Goal: Information Seeking & Learning: Learn about a topic

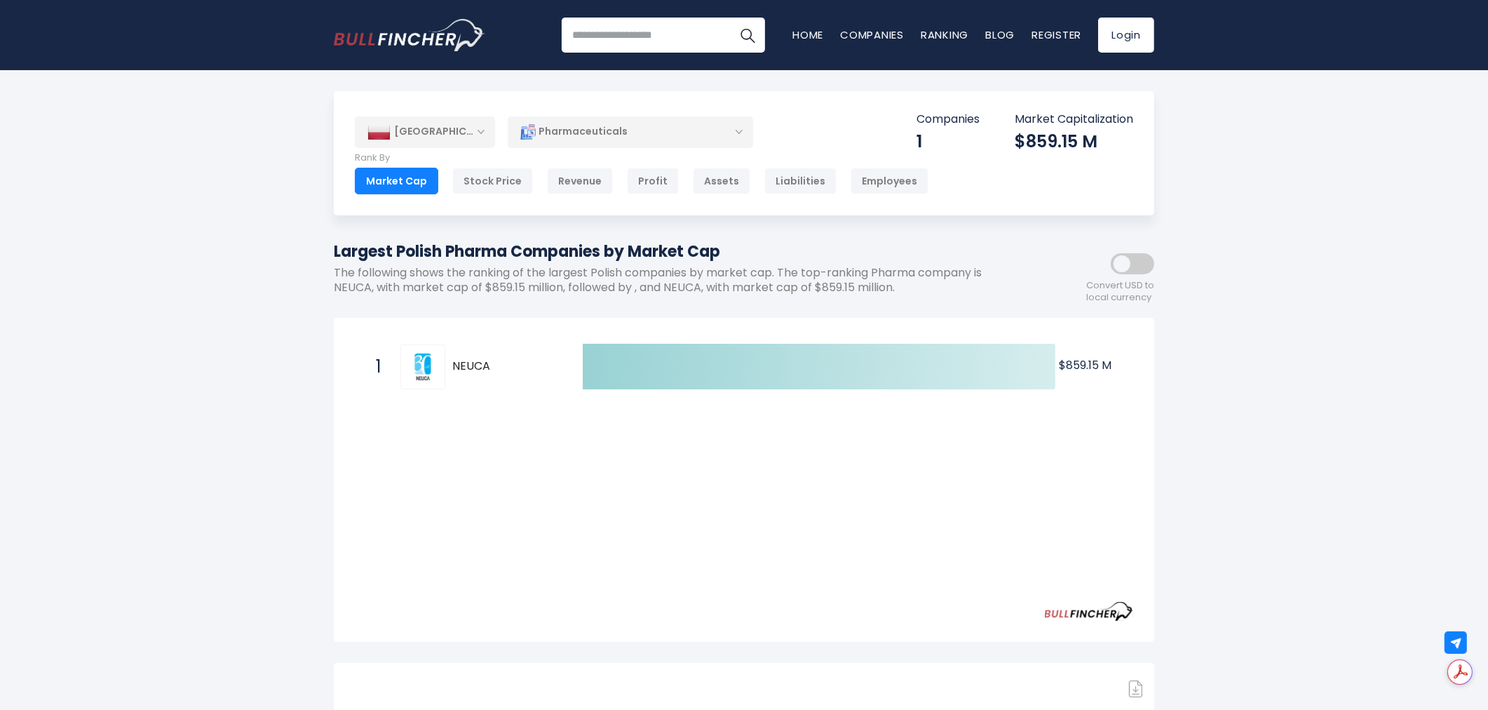
click at [473, 363] on span "NEUCA" at bounding box center [505, 366] width 106 height 15
click at [398, 370] on div "1 NEUCA NEU.WA" at bounding box center [463, 366] width 189 height 45
click at [491, 179] on div "Stock Price" at bounding box center [492, 181] width 81 height 27
click at [547, 172] on div "Revenue" at bounding box center [580, 181] width 66 height 27
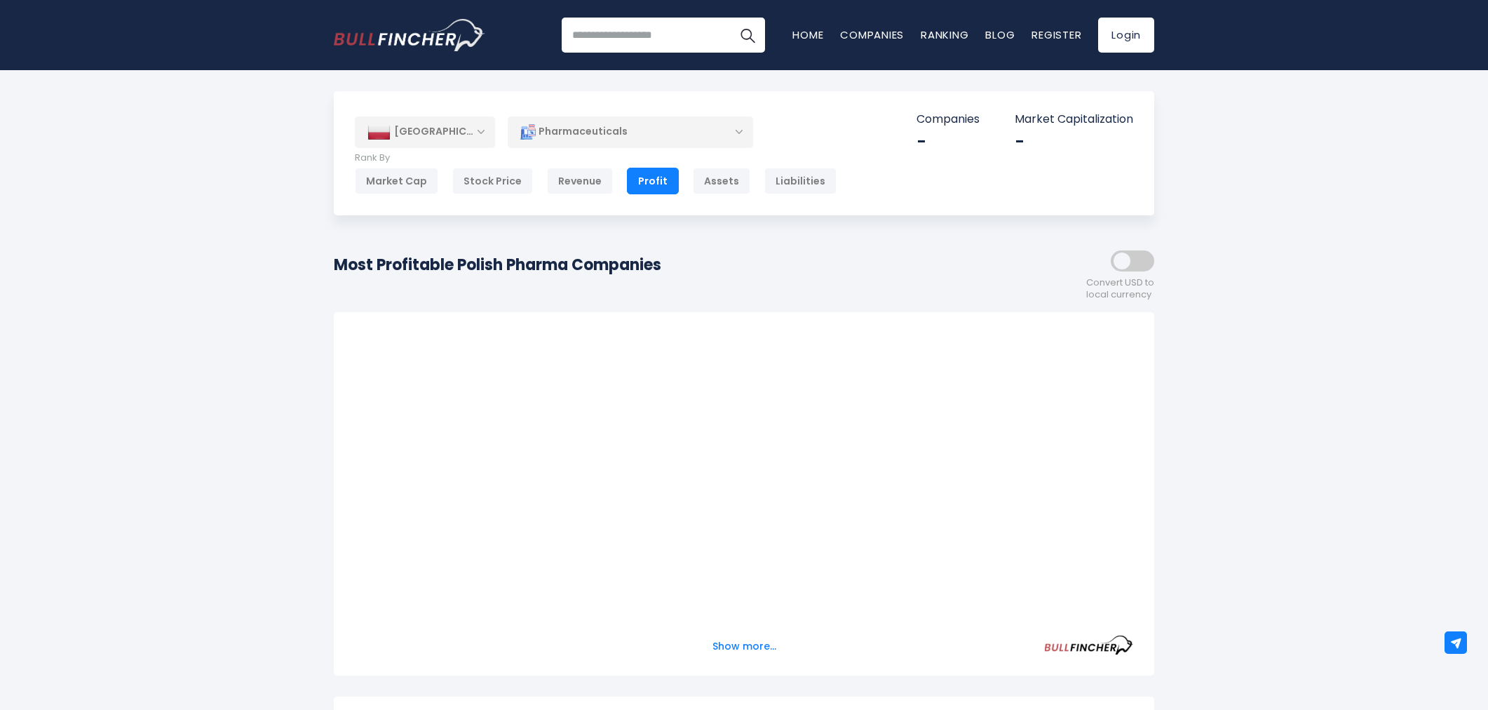
click at [401, 184] on div "Market Cap" at bounding box center [396, 181] width 83 height 27
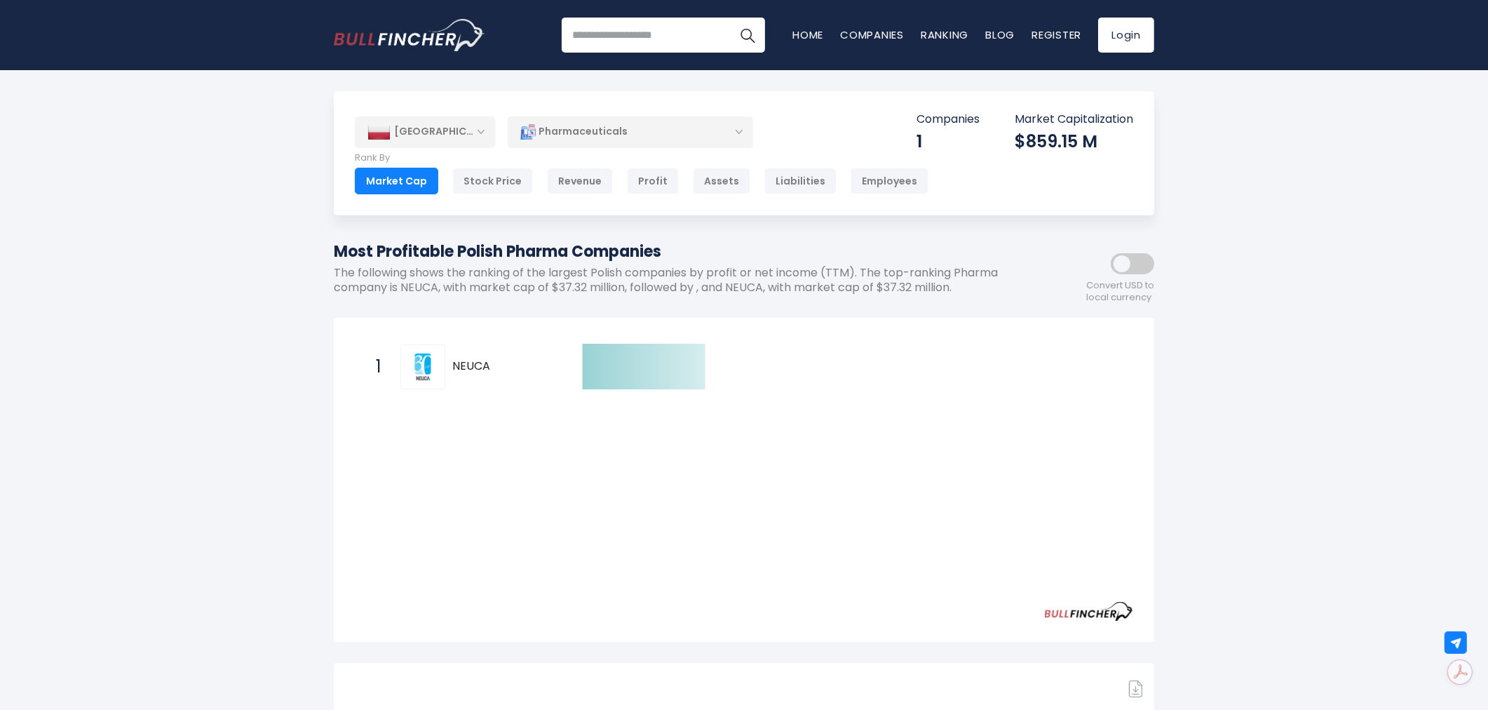
scroll to position [389, 0]
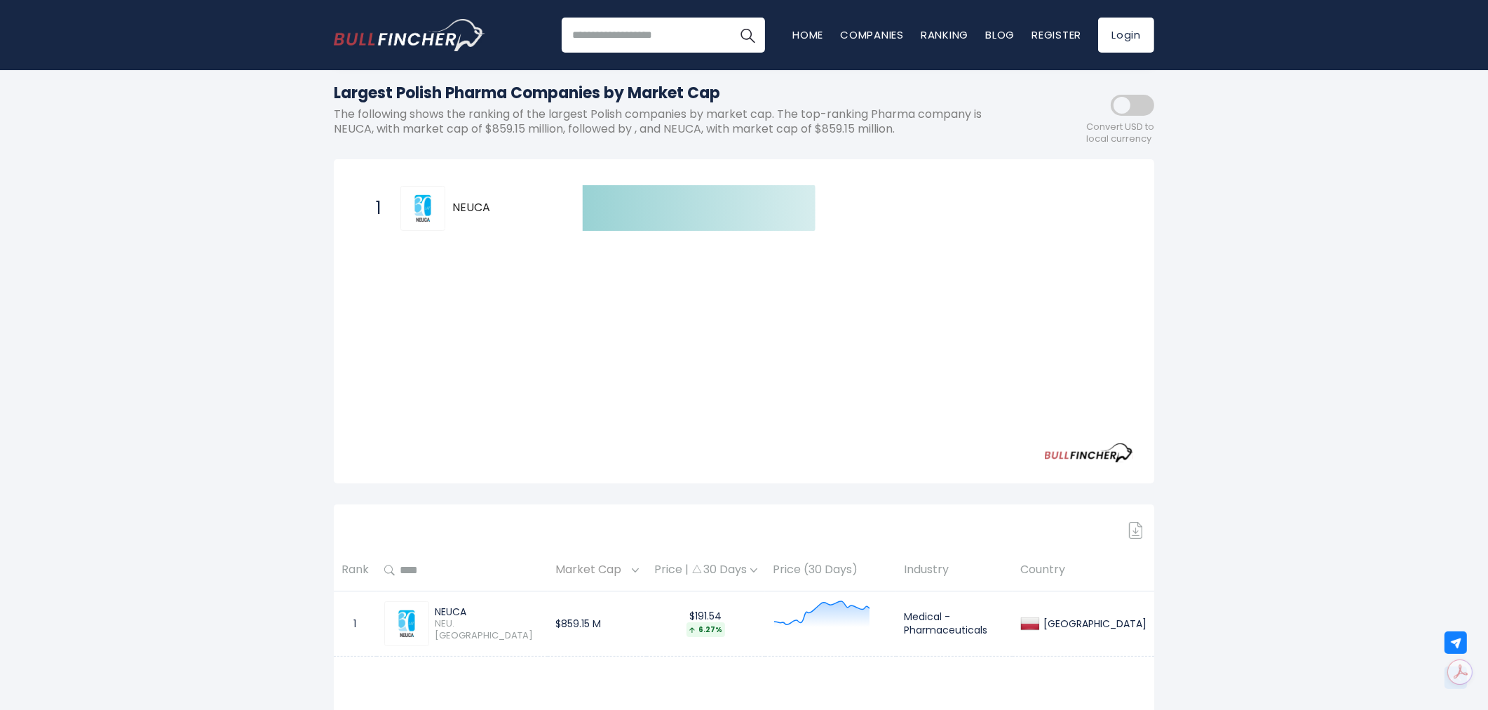
scroll to position [311, 0]
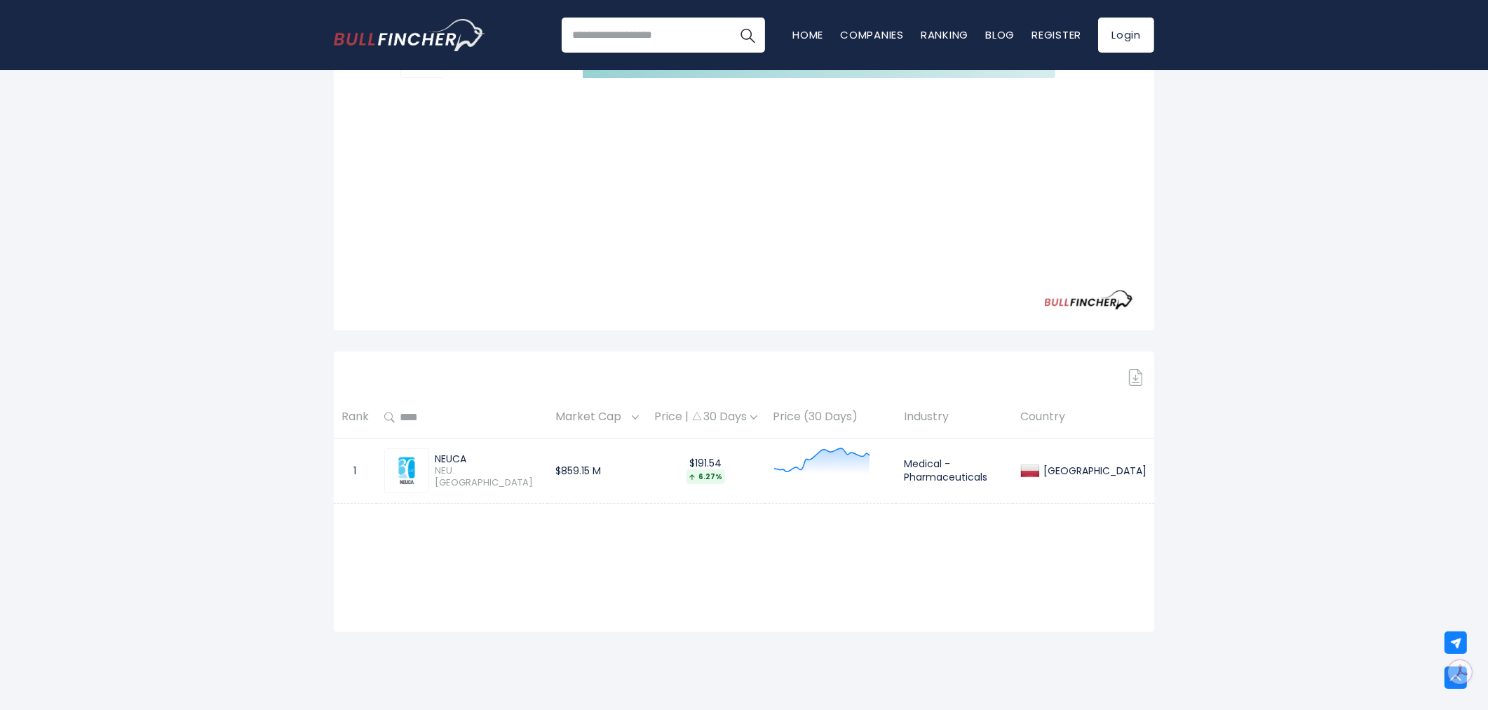
click at [728, 464] on div "$191.54 6.27%" at bounding box center [705, 469] width 103 height 27
click at [847, 464] on icon at bounding box center [821, 461] width 95 height 26
